Goal: Register for event/course

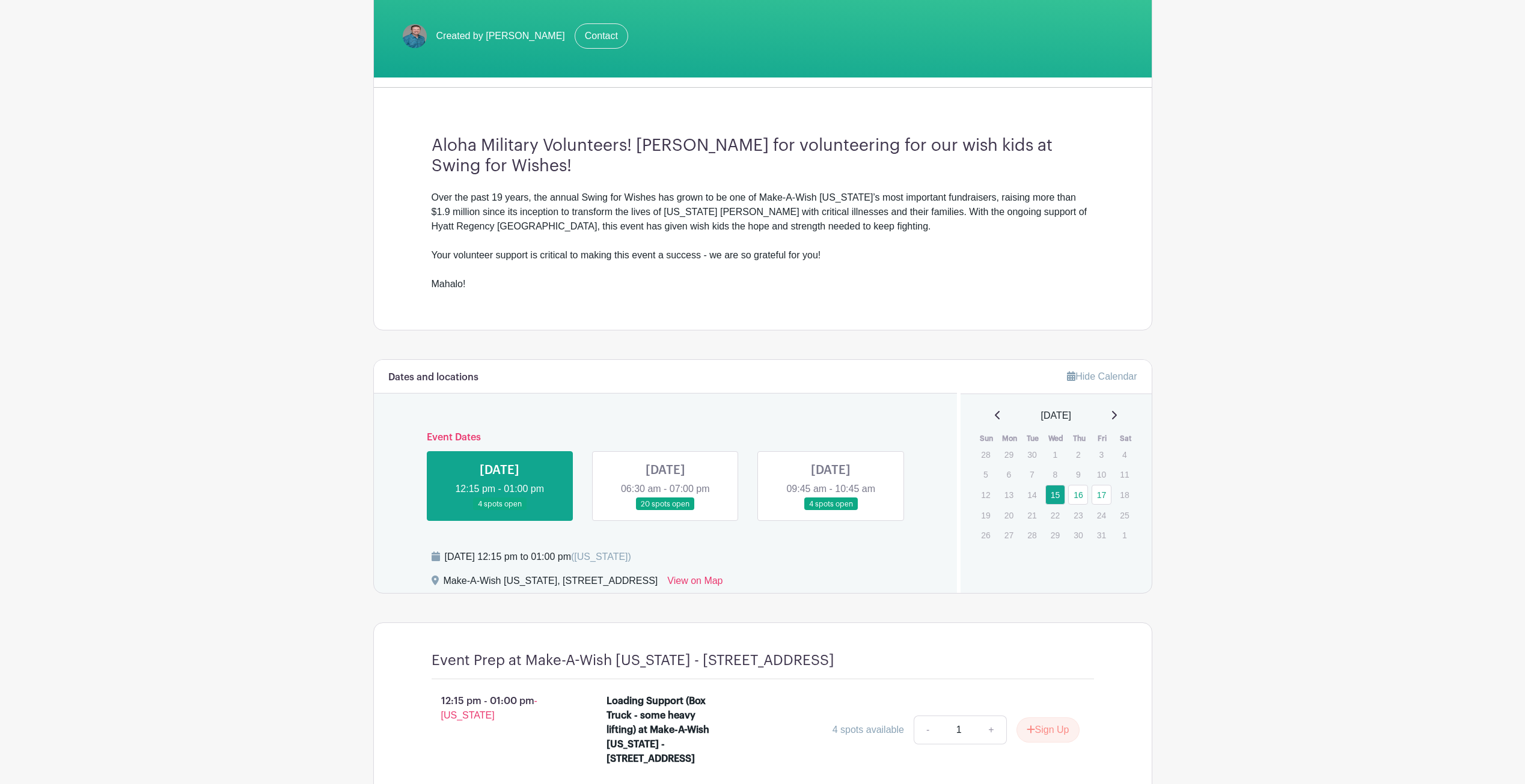
scroll to position [242, 0]
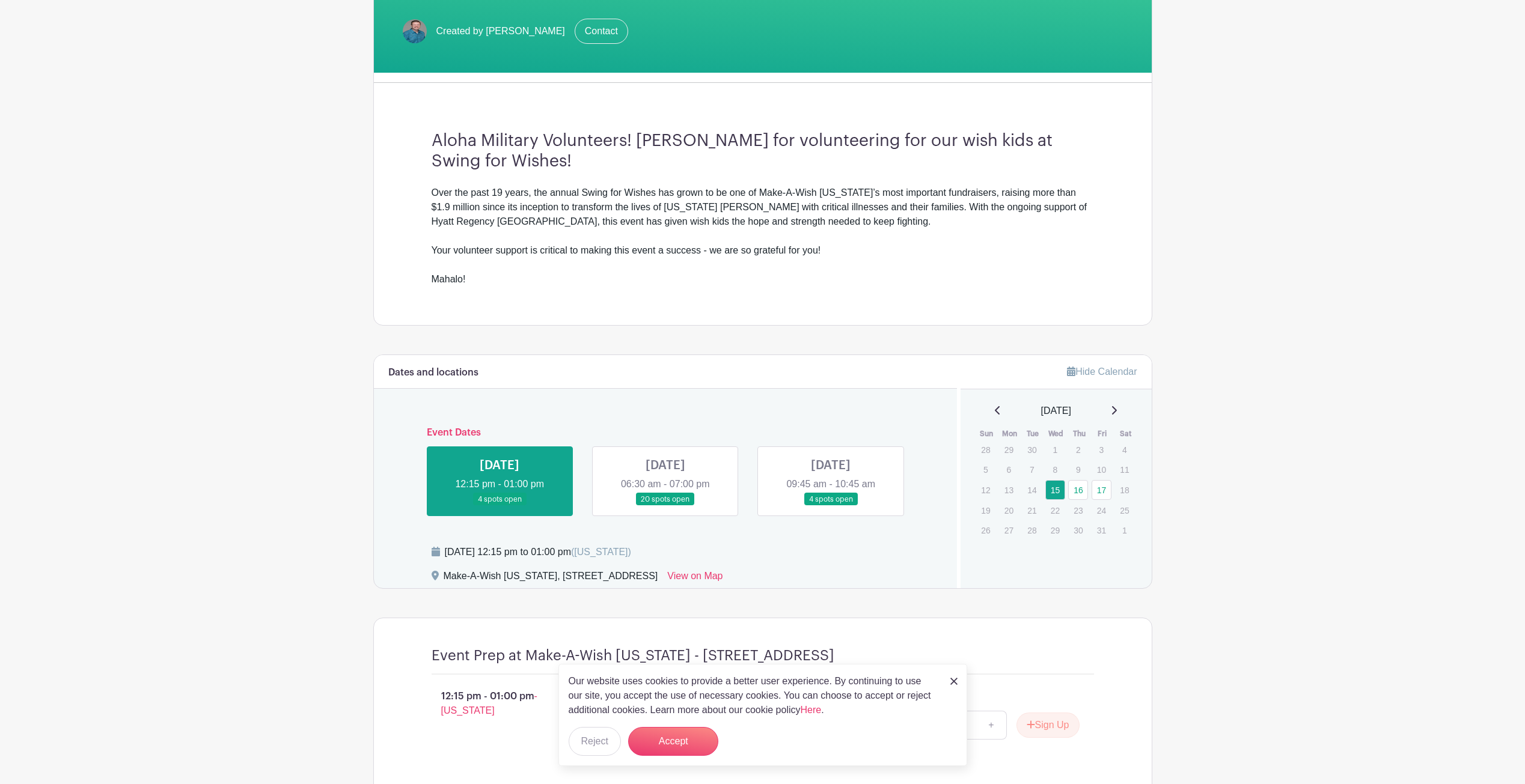
click at [949, 681] on div "Our website uses cookies to provide a better user experience. By continuing to …" at bounding box center [763, 715] width 408 height 102
click at [956, 682] on img at bounding box center [953, 681] width 7 height 7
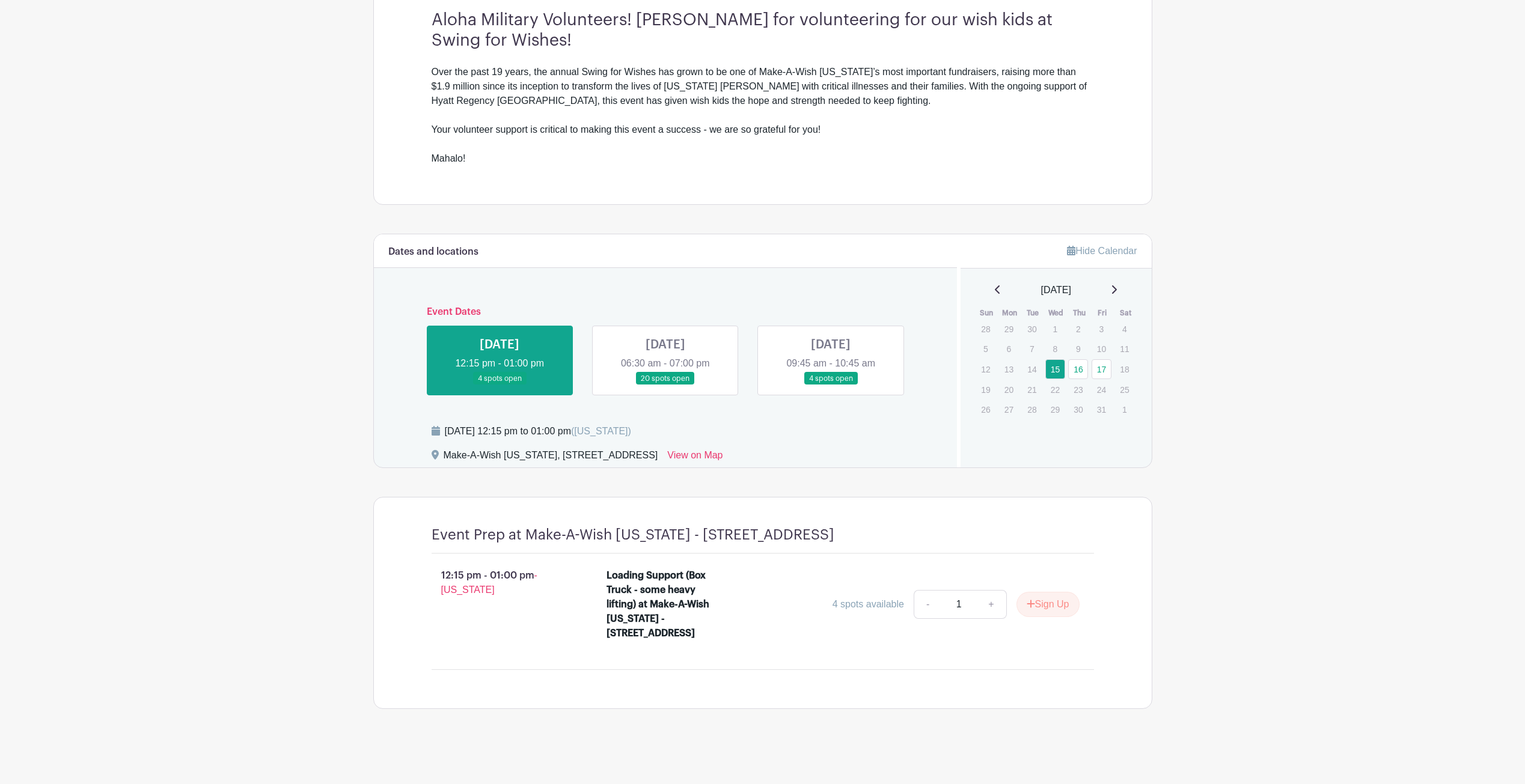
scroll to position [390, 0]
click at [666, 385] on link at bounding box center [666, 385] width 0 height 0
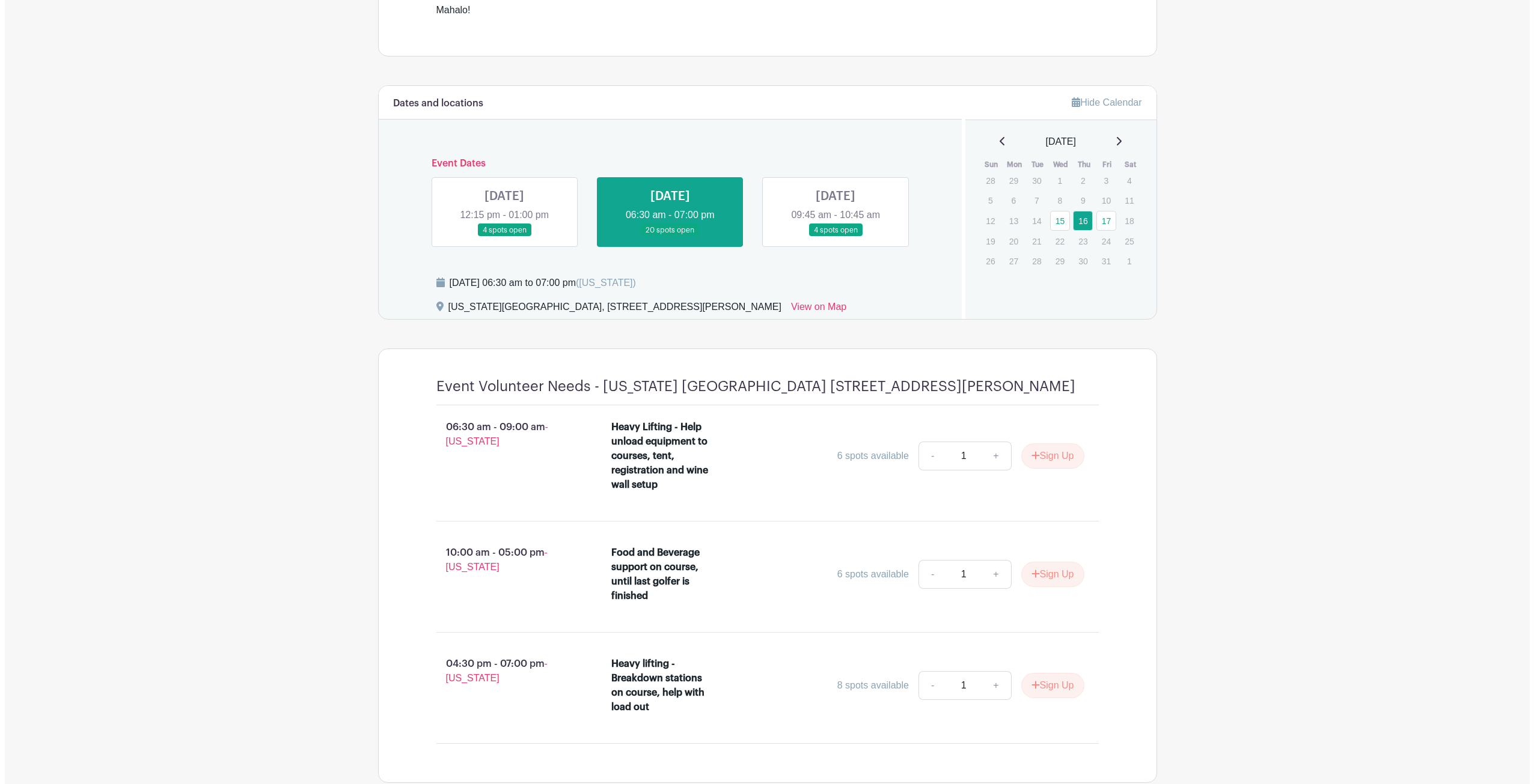
scroll to position [584, 0]
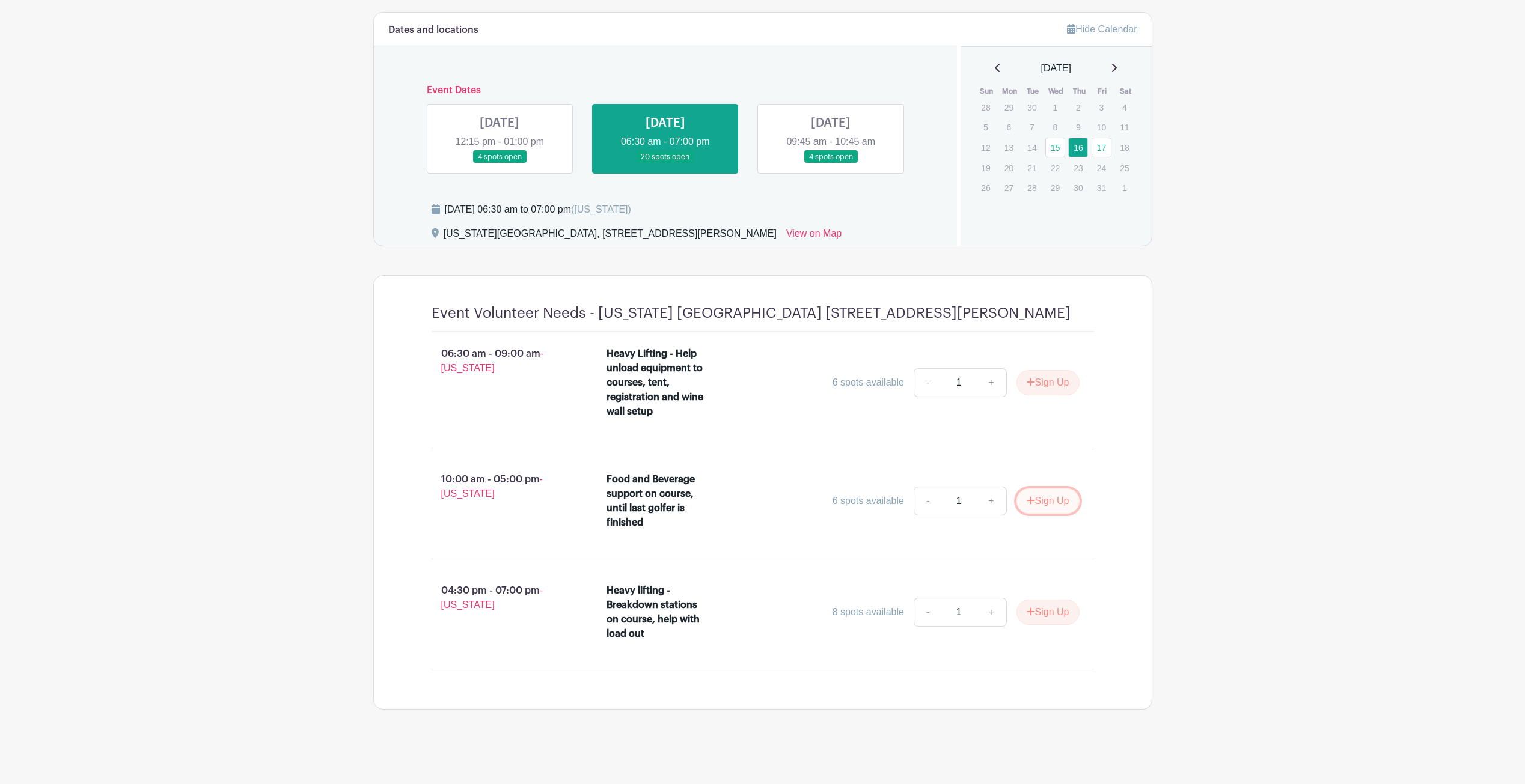
click at [1040, 503] on button "Sign Up" at bounding box center [1048, 501] width 63 height 25
click at [1090, 755] on link "Review & Confirm Signups" at bounding box center [1082, 752] width 139 height 28
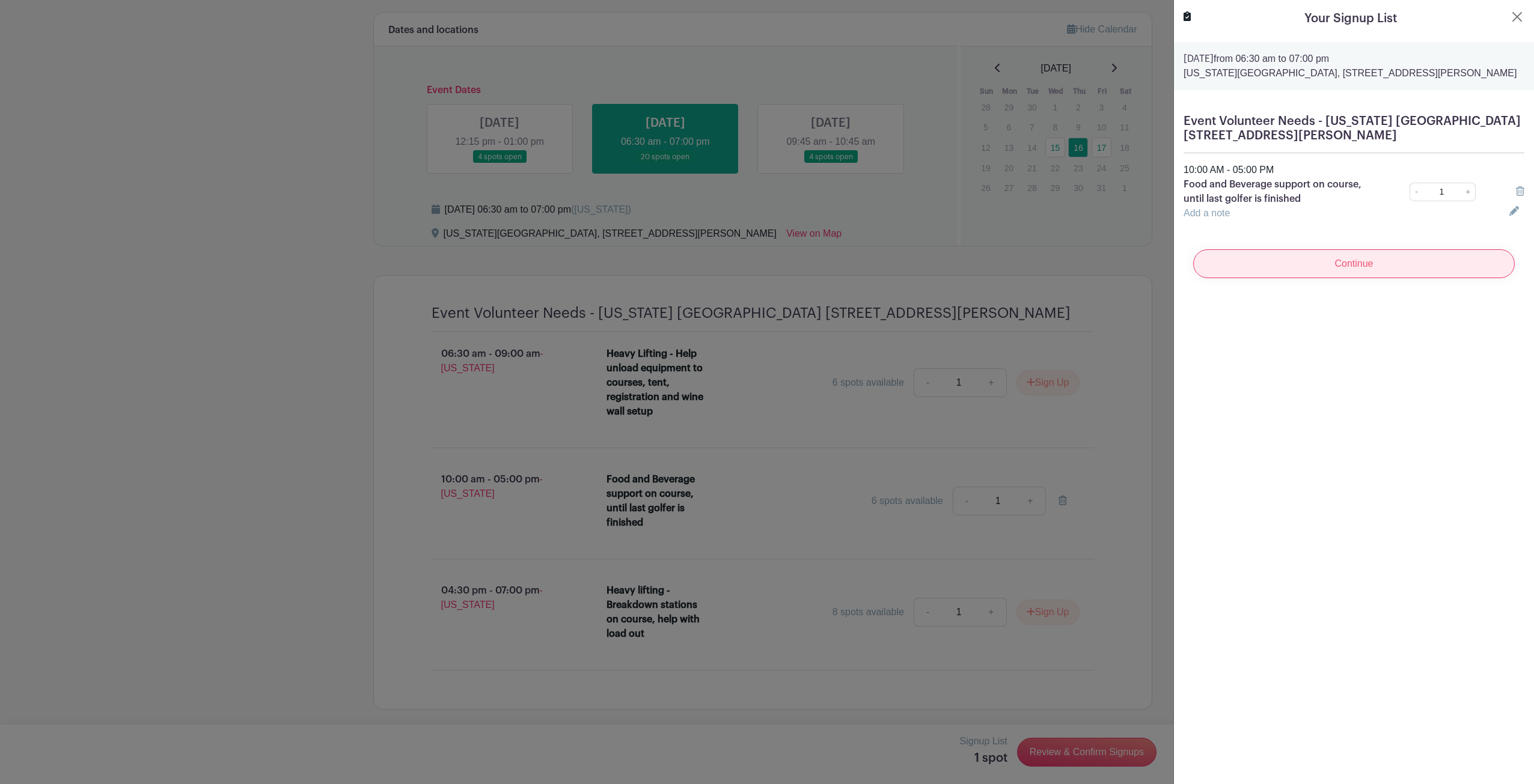
click at [1381, 263] on input "Continue" at bounding box center [1353, 263] width 321 height 28
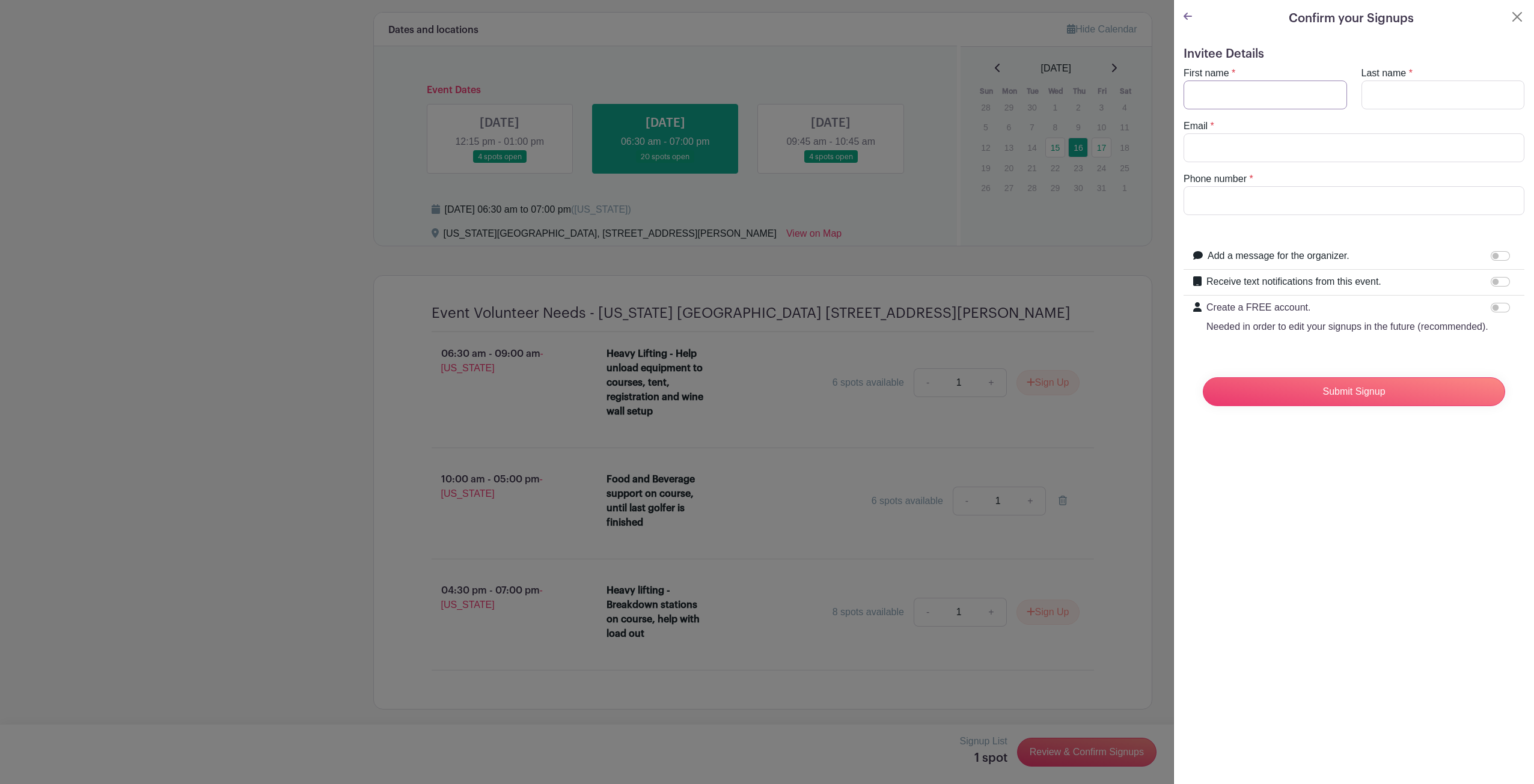
drag, startPoint x: 1280, startPoint y: 85, endPoint x: 1274, endPoint y: 59, distance: 26.7
click at [1279, 85] on input "First name" at bounding box center [1265, 95] width 163 height 28
type input "[PERSON_NAME]"
click at [1397, 83] on input "Last name" at bounding box center [1443, 95] width 163 height 28
type input "[PERSON_NAME]"
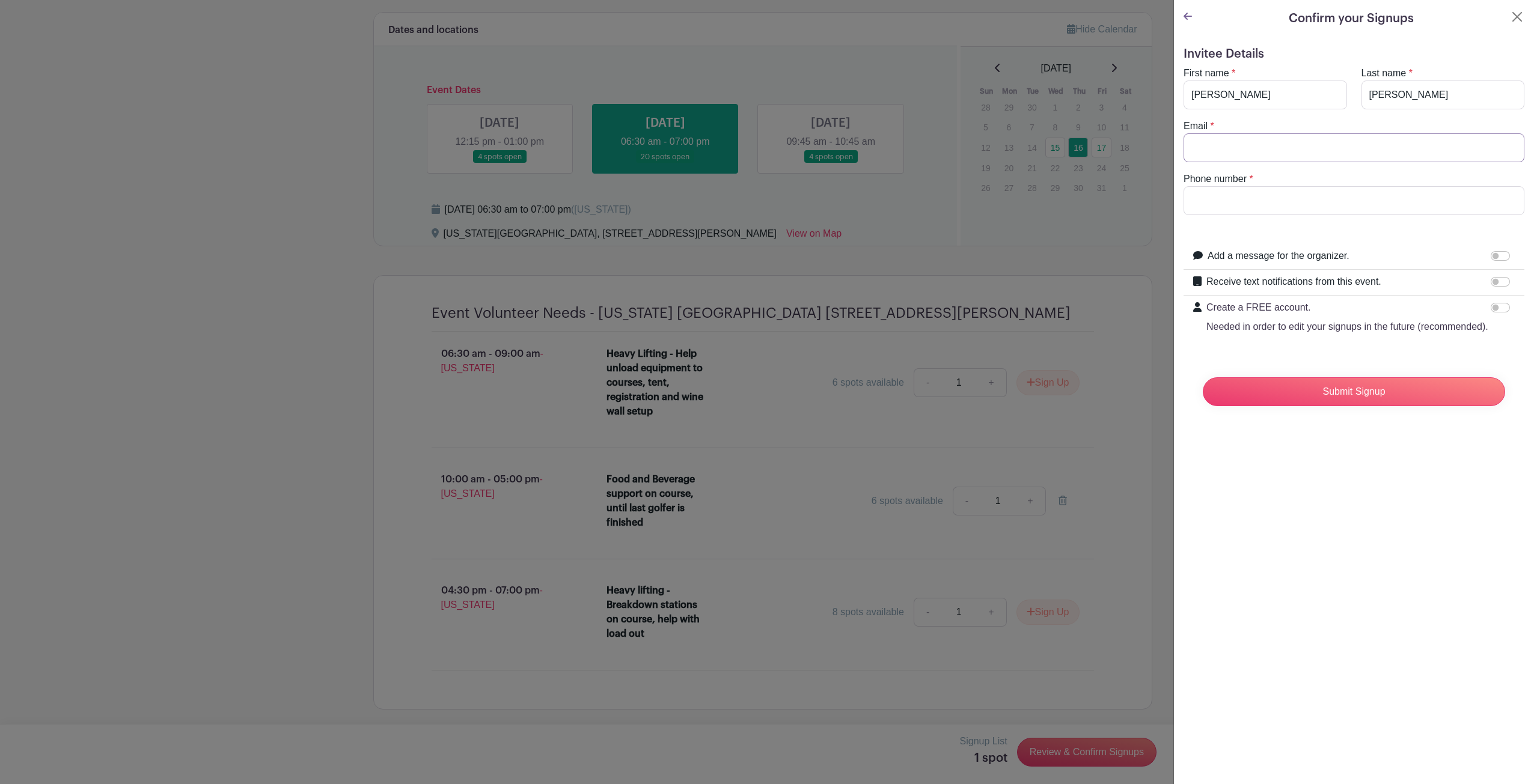
drag, startPoint x: 1302, startPoint y: 161, endPoint x: 1299, endPoint y: 152, distance: 9.5
click at [1298, 155] on input "Email" at bounding box center [1354, 147] width 341 height 28
type input "[EMAIL_ADDRESS][DOMAIN_NAME]"
click at [1287, 205] on input "Phone number" at bounding box center [1354, 200] width 341 height 28
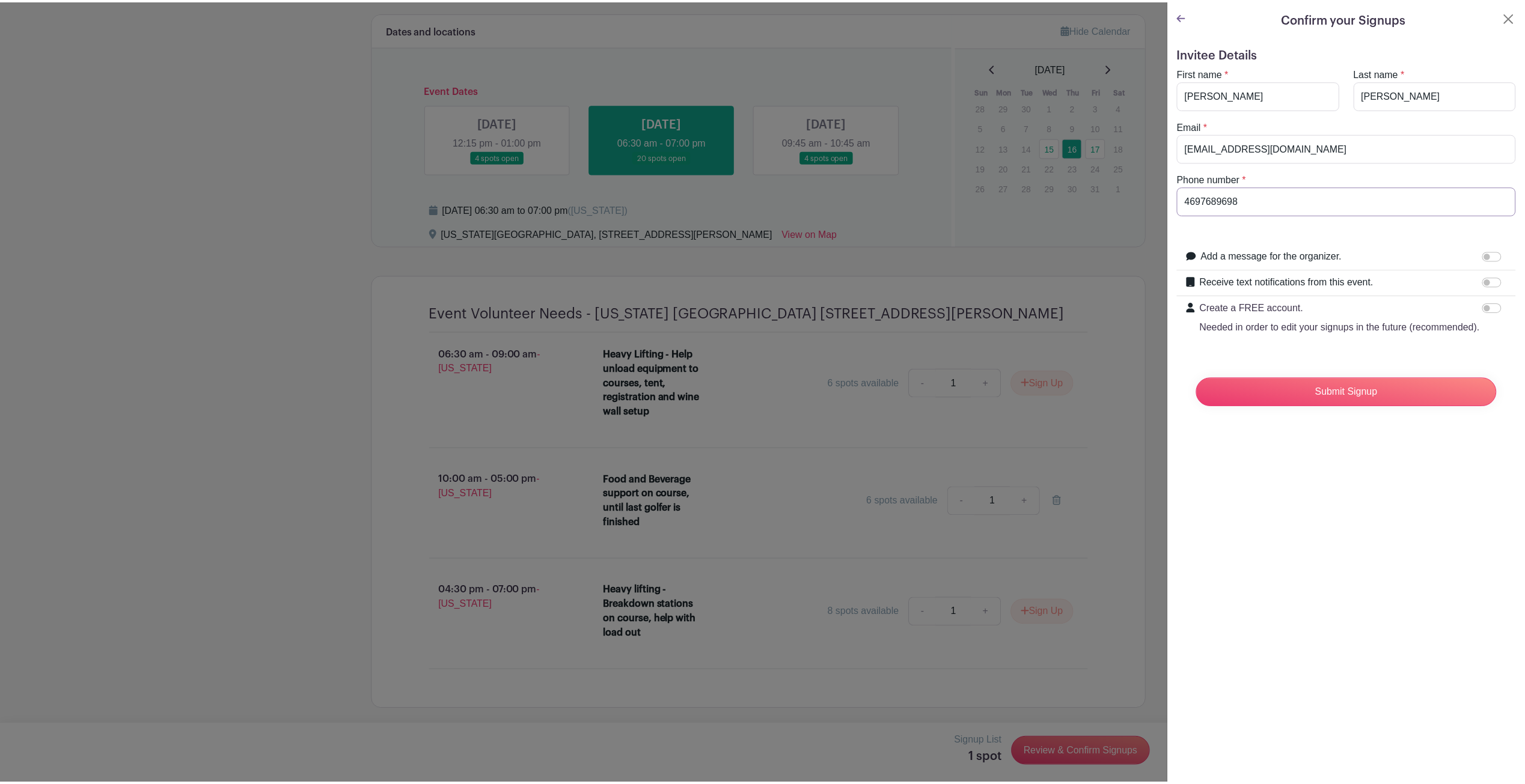
scroll to position [0, 0]
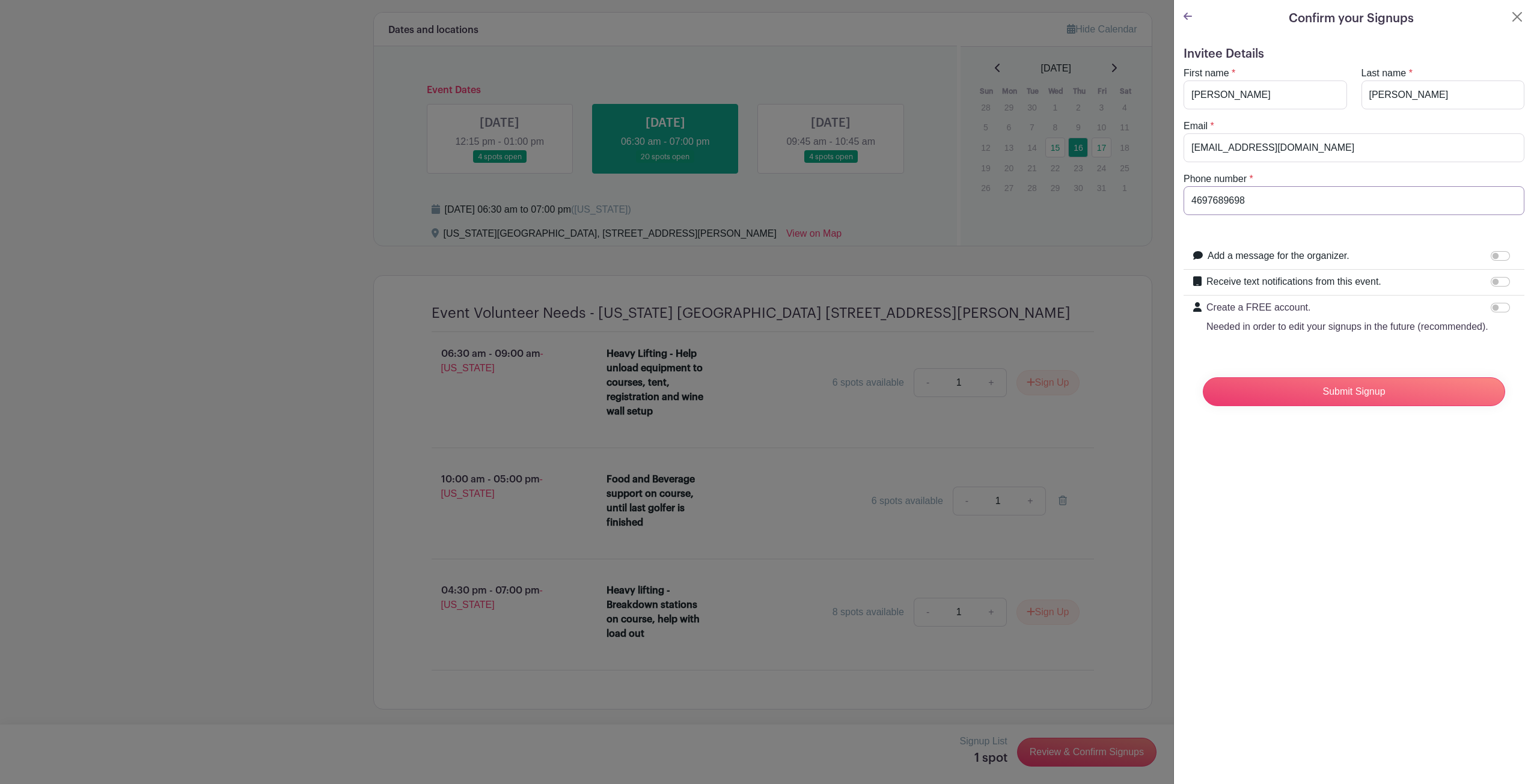
type input "4697689698"
click at [1491, 280] on input "Receive text notifications from this event." at bounding box center [1500, 282] width 19 height 9
checkbox input "true"
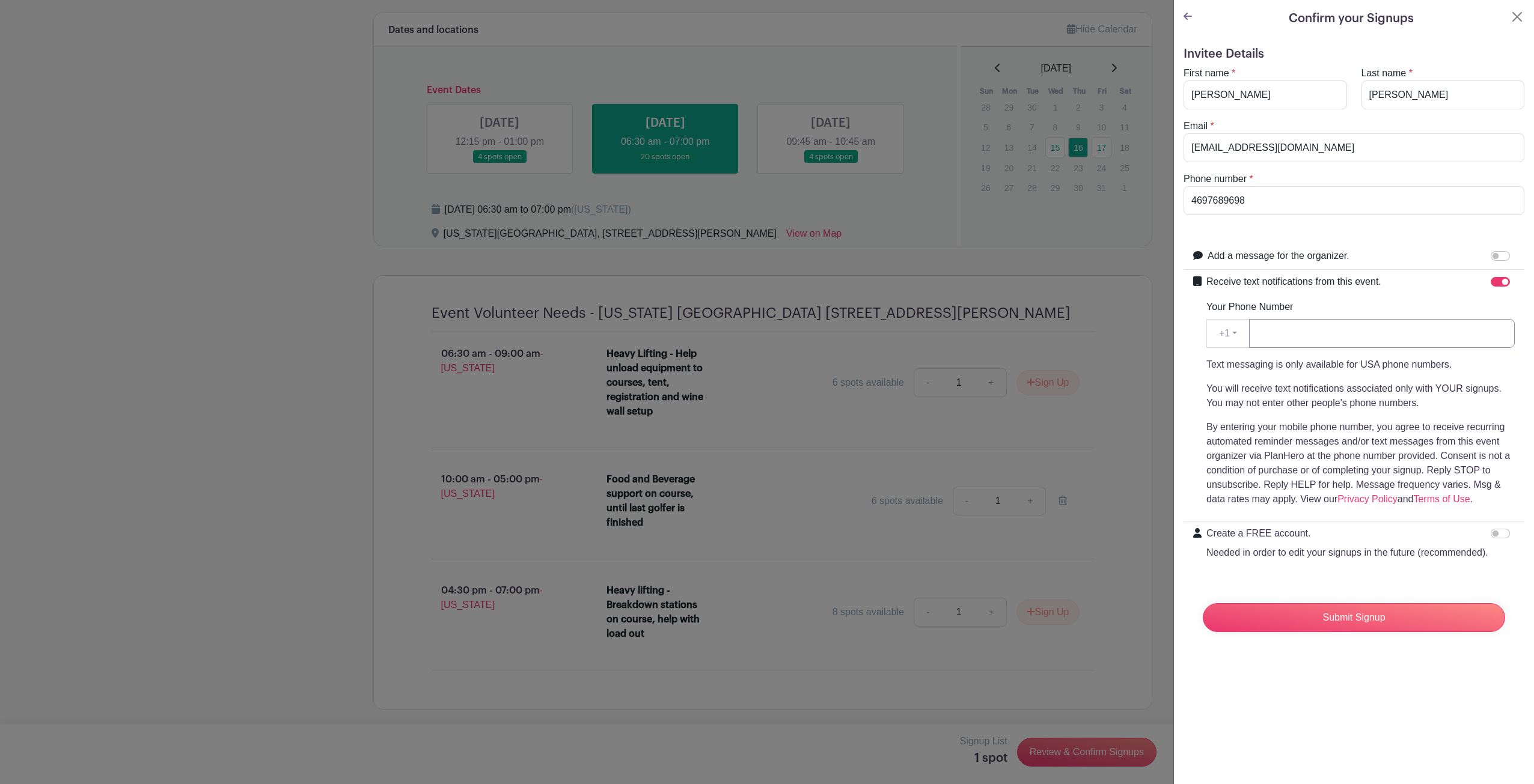
drag, startPoint x: 1352, startPoint y: 356, endPoint x: 1341, endPoint y: 344, distance: 16.3
click at [1340, 343] on input "Your Phone Number" at bounding box center [1381, 333] width 266 height 28
type input "4697689698"
click at [1369, 628] on input "Submit Signup" at bounding box center [1354, 617] width 302 height 28
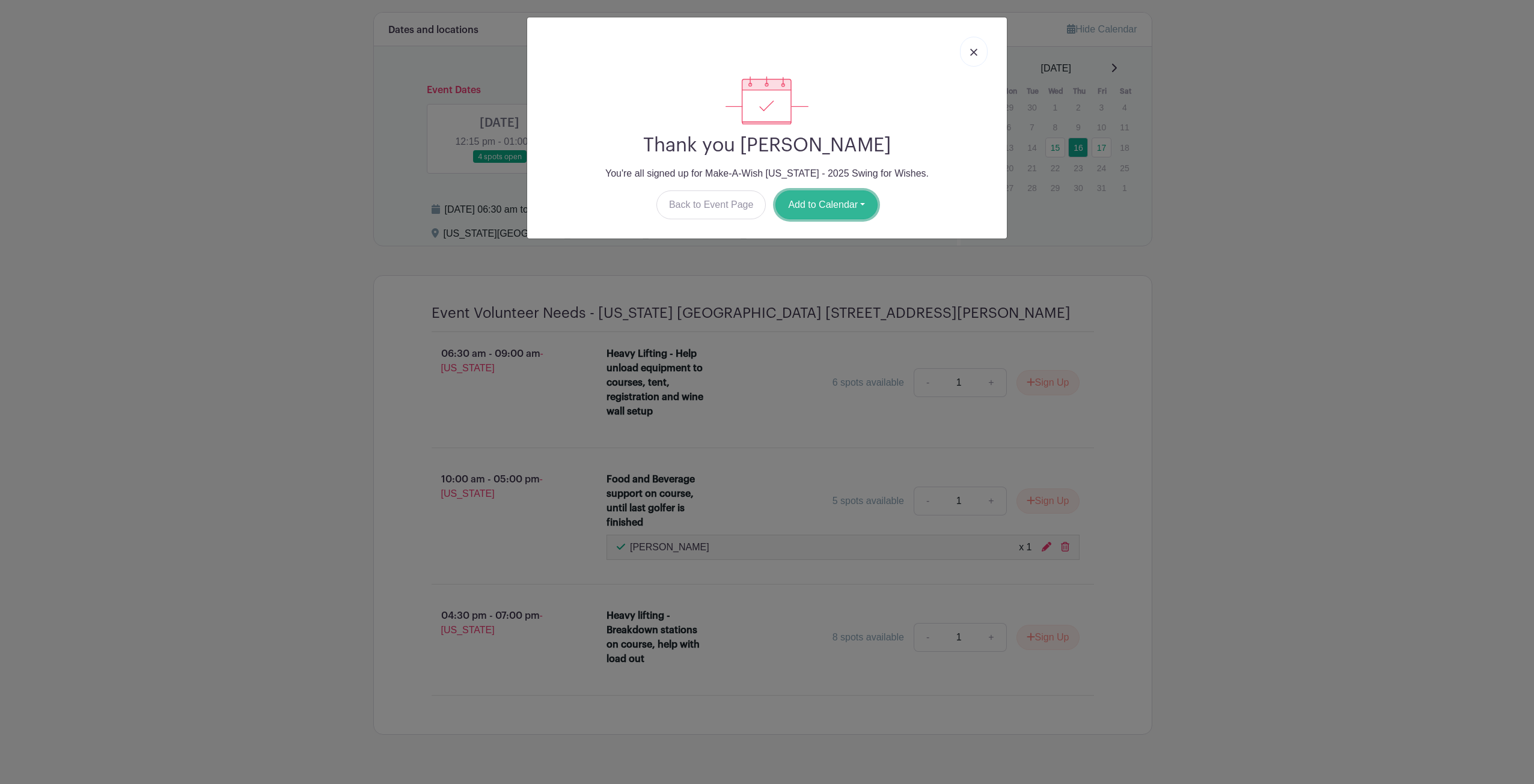
click at [817, 203] on button "Add to Calendar" at bounding box center [826, 204] width 102 height 28
click at [968, 51] on link at bounding box center [974, 52] width 28 height 30
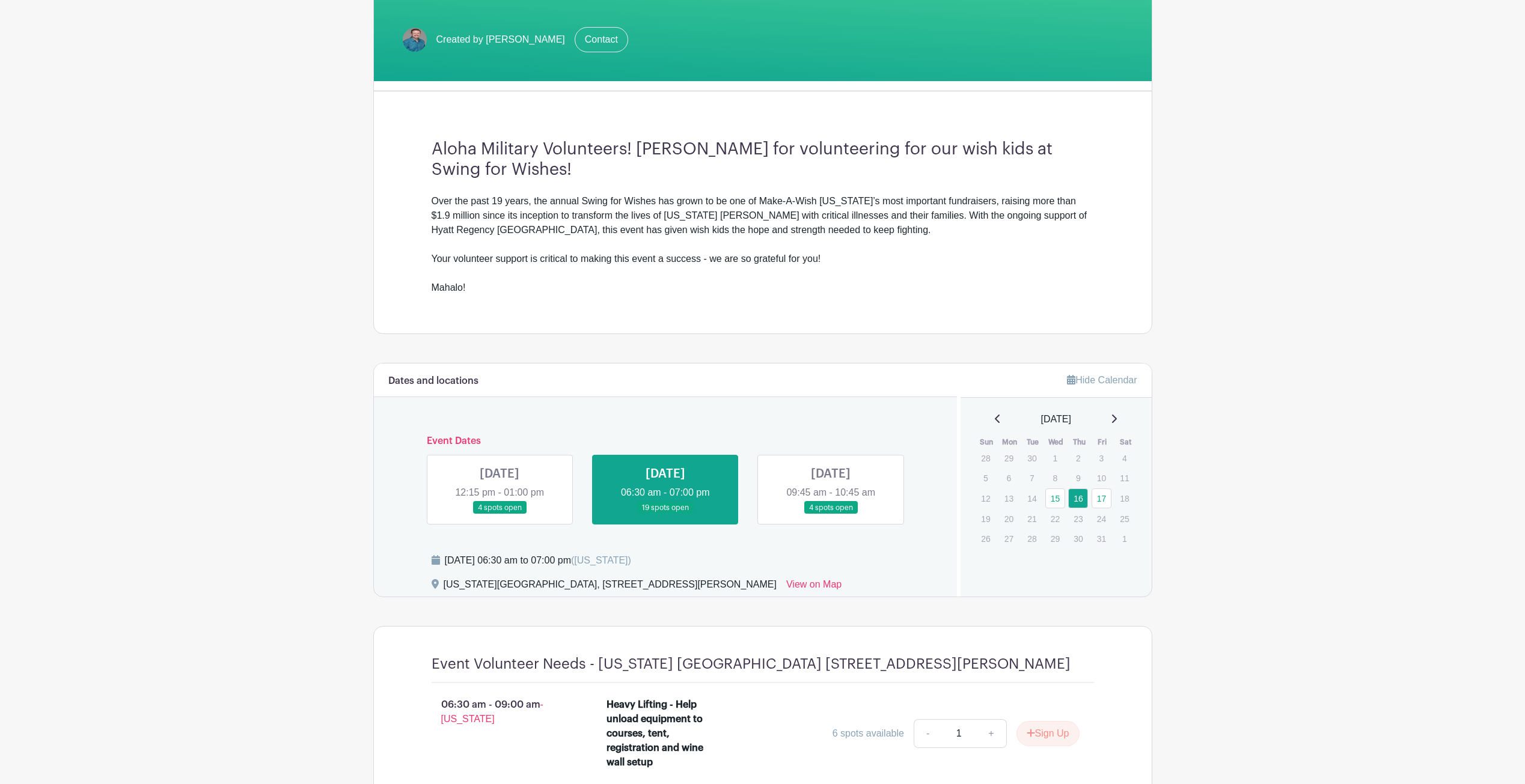
scroll to position [362, 0]
